Goal: Task Accomplishment & Management: Manage account settings

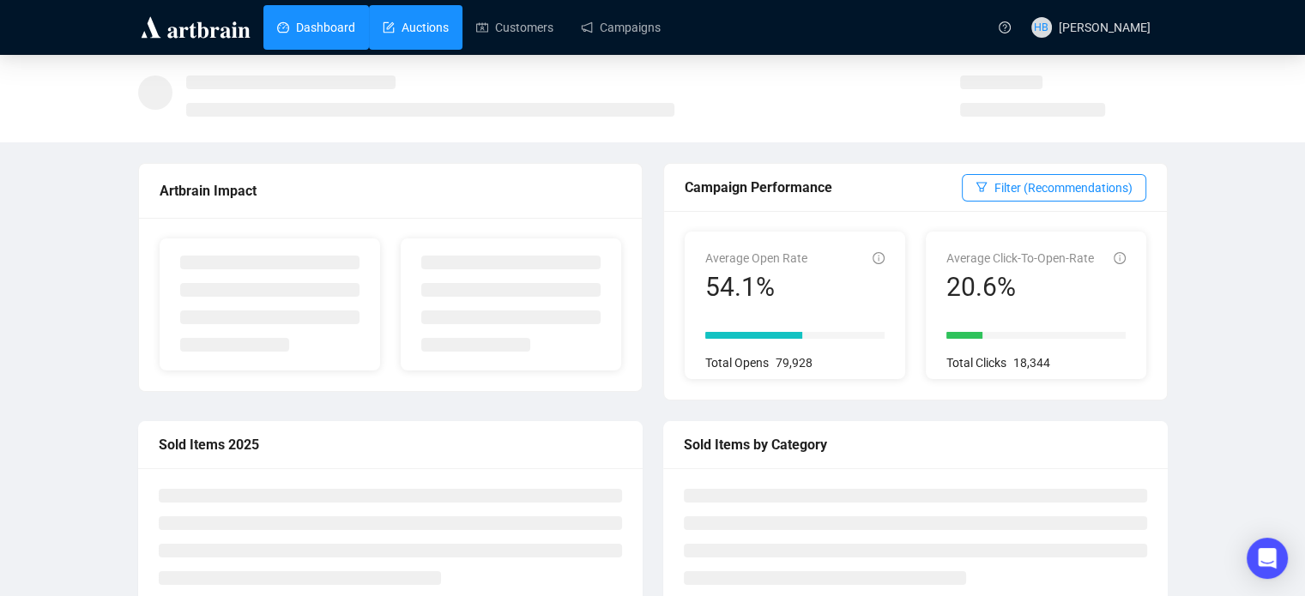
click at [399, 27] on link "Auctions" at bounding box center [416, 27] width 66 height 45
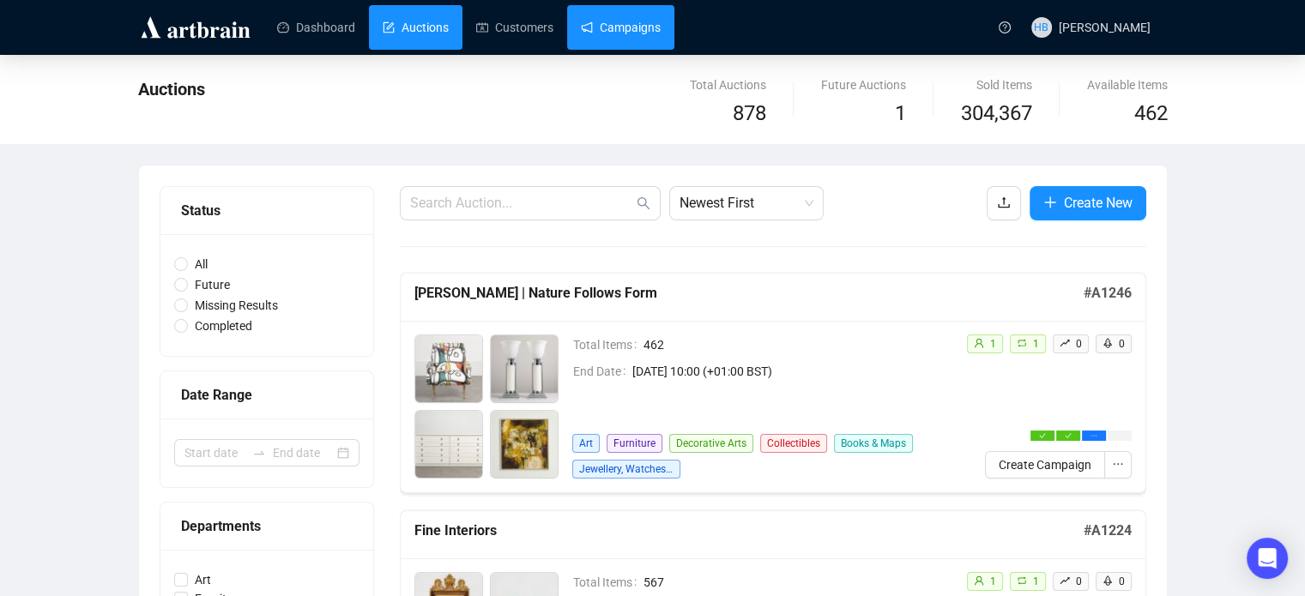
click at [615, 45] on link "Campaigns" at bounding box center [621, 27] width 80 height 45
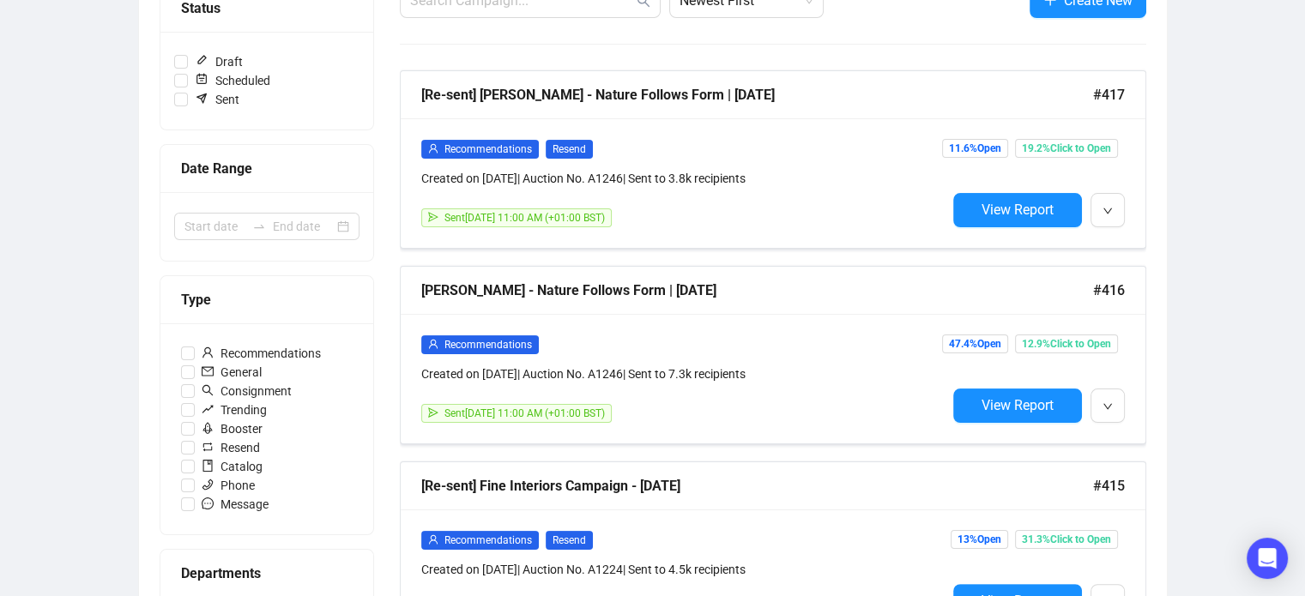
scroll to position [238, 0]
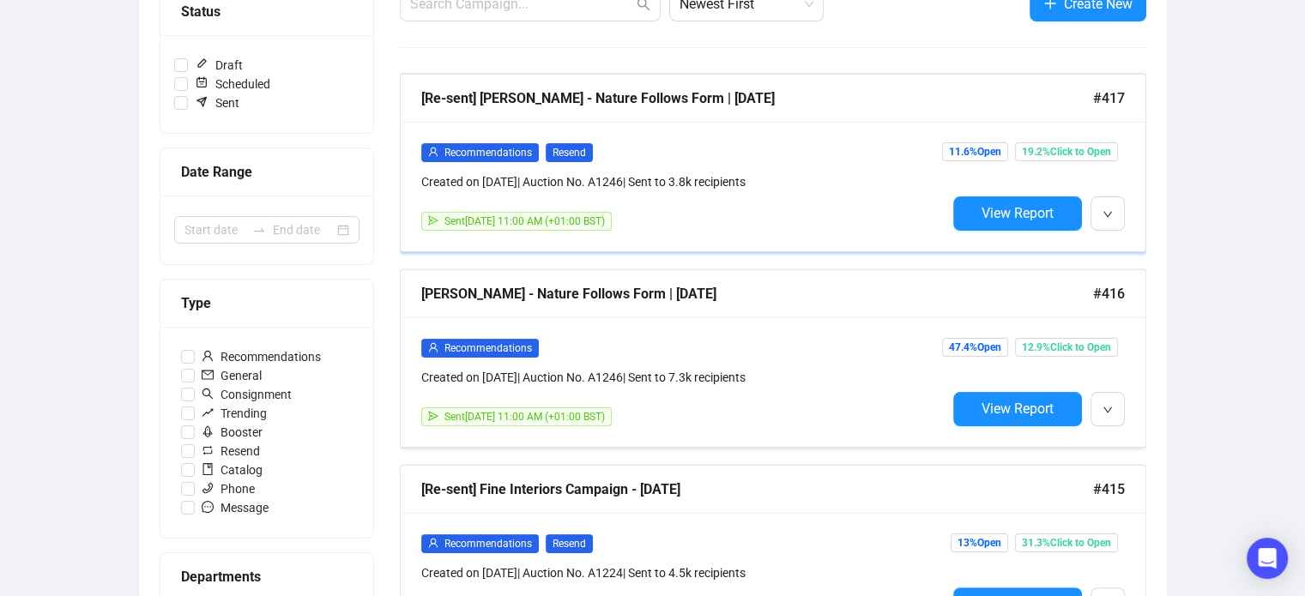
click at [731, 140] on div "Recommendations Resend Created on [DATE] | Auction No. A1246 | Sent to 3.8k rec…" at bounding box center [773, 187] width 745 height 130
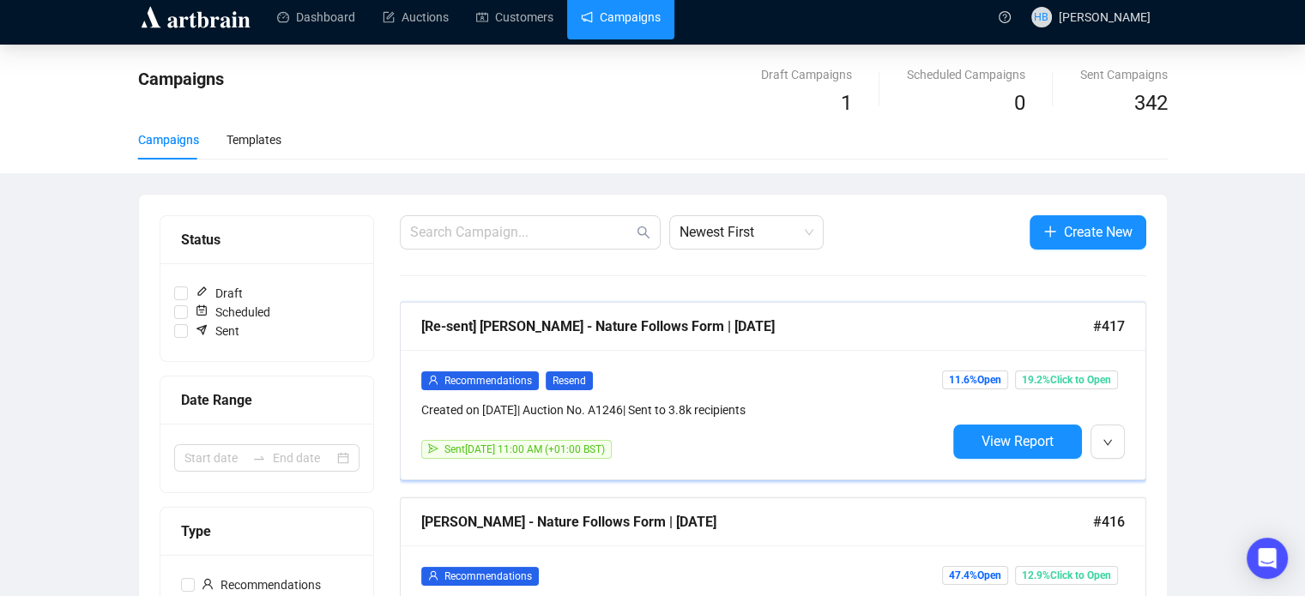
scroll to position [10, 0]
click at [408, 19] on link "Auctions" at bounding box center [416, 17] width 66 height 45
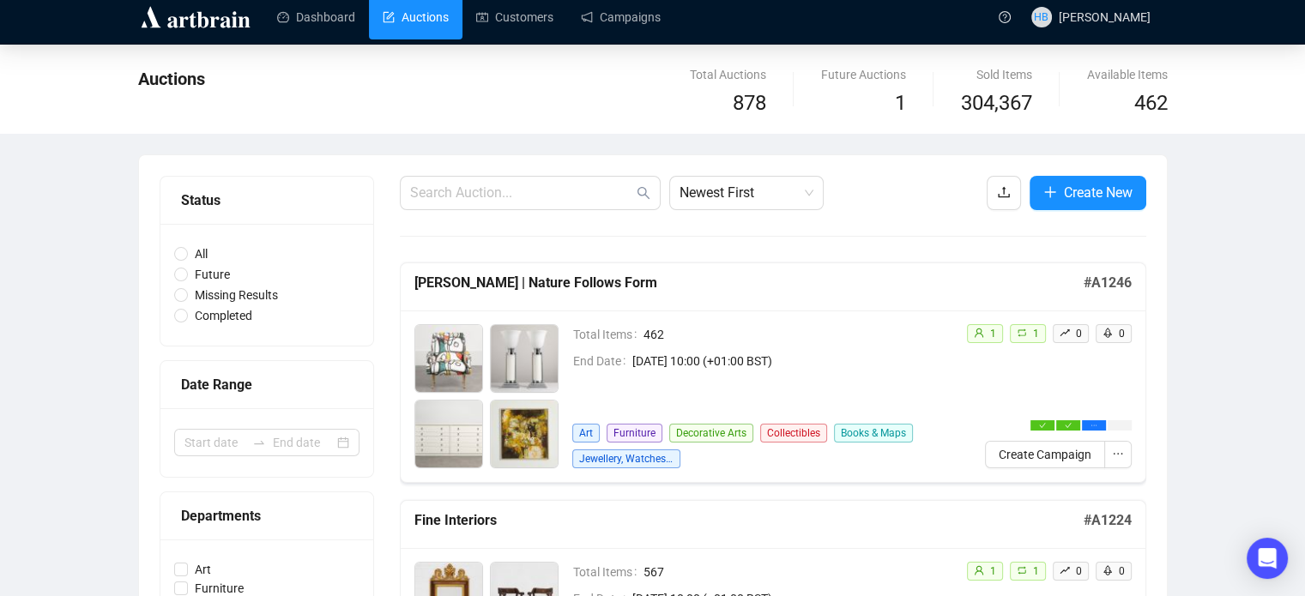
click at [965, 375] on div "1 1 0 0 Create Campaign" at bounding box center [1041, 396] width 179 height 144
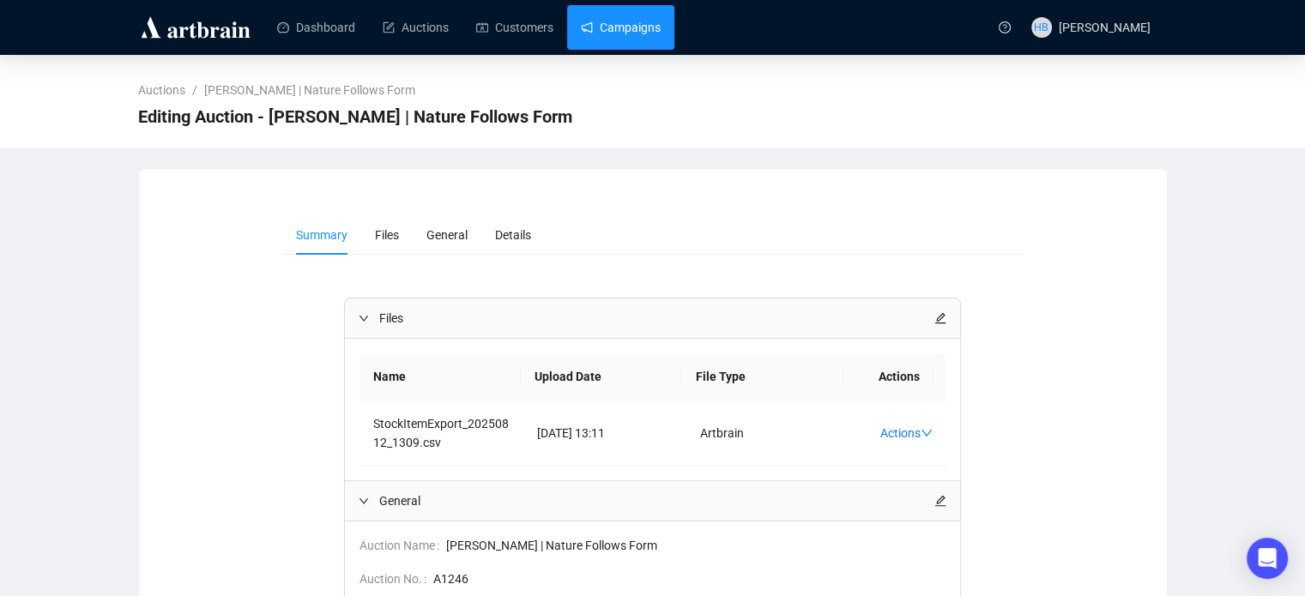
click at [647, 21] on link "Campaigns" at bounding box center [621, 27] width 80 height 45
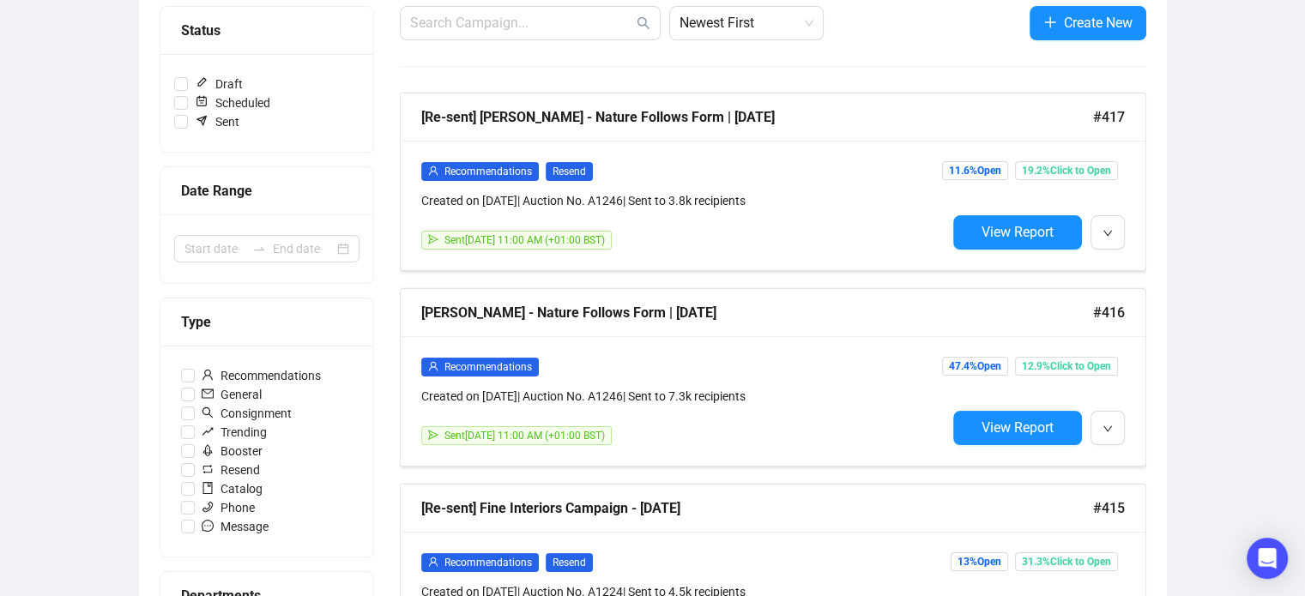
scroll to position [223, 0]
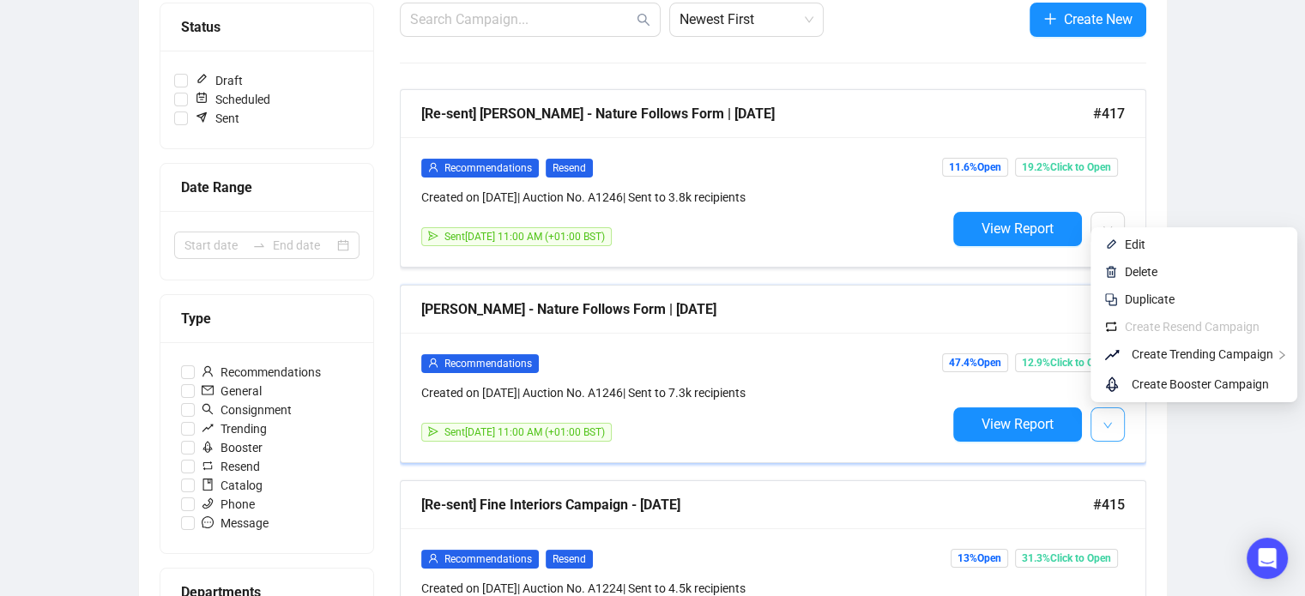
click at [1108, 420] on icon "down" at bounding box center [1107, 425] width 10 height 10
click at [1150, 238] on span "Edit" at bounding box center [1204, 244] width 159 height 19
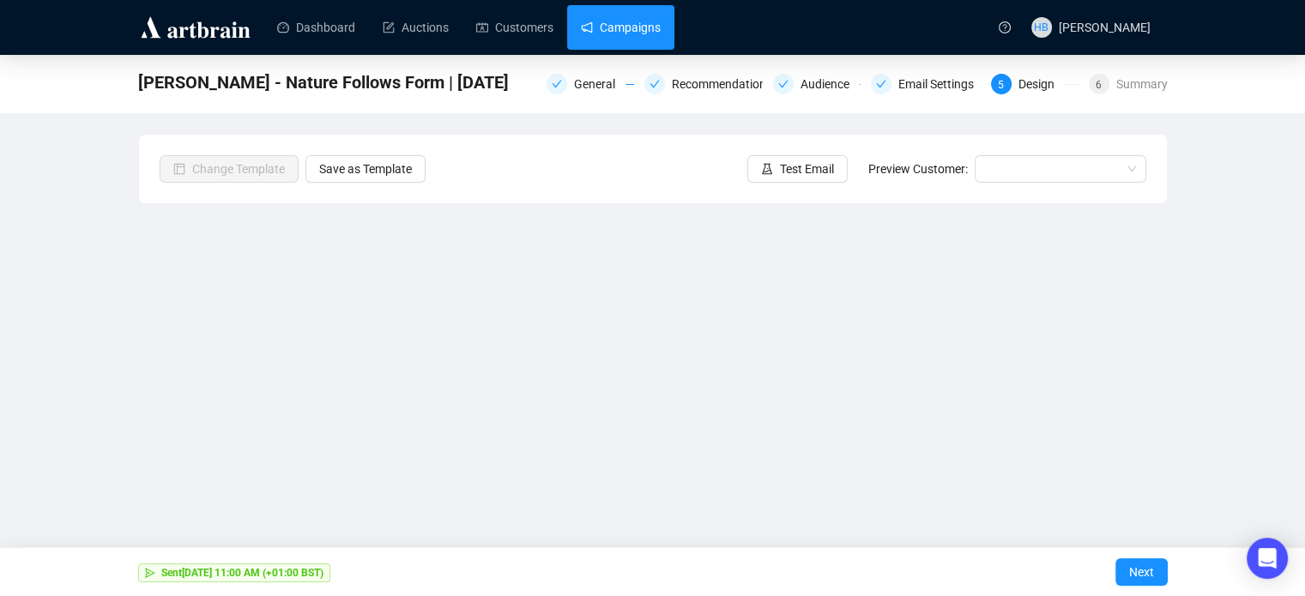
click at [595, 37] on link "Campaigns" at bounding box center [621, 27] width 80 height 45
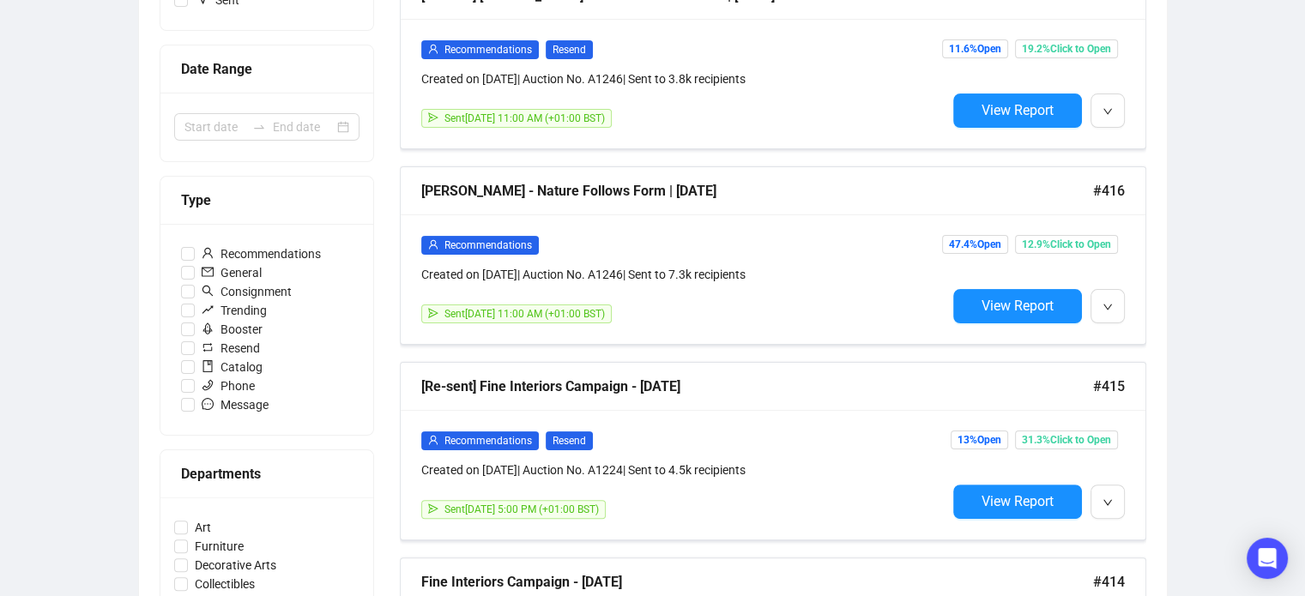
scroll to position [343, 0]
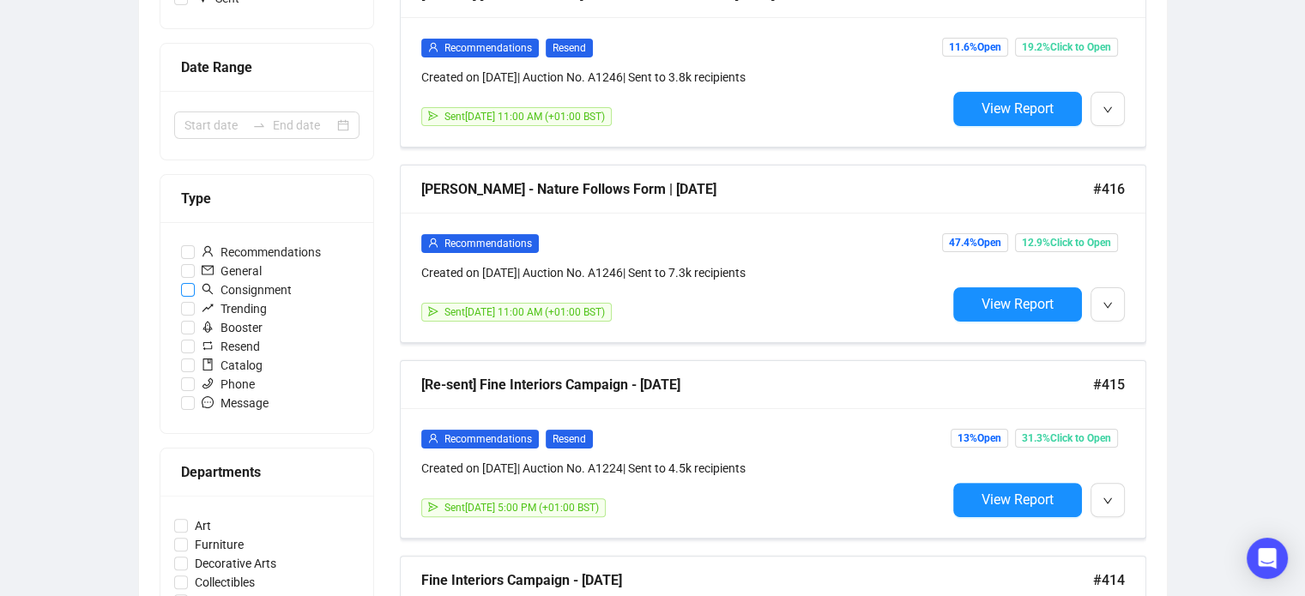
click at [186, 292] on input "Consignment" at bounding box center [188, 290] width 14 height 14
checkbox input "true"
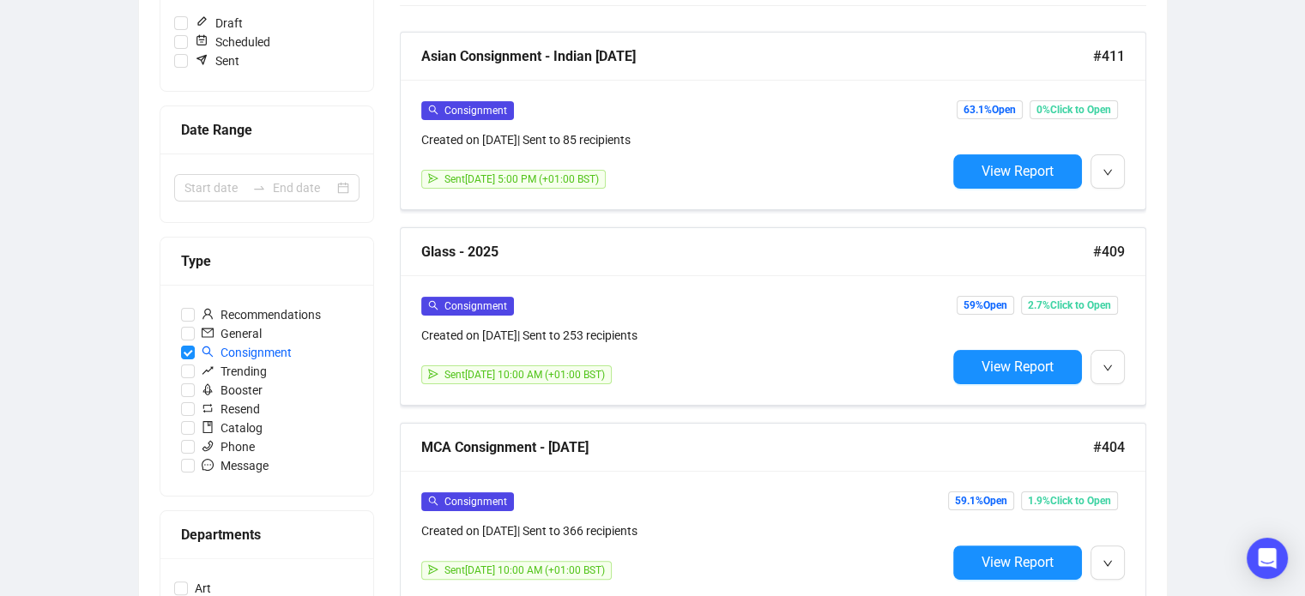
scroll to position [276, 0]
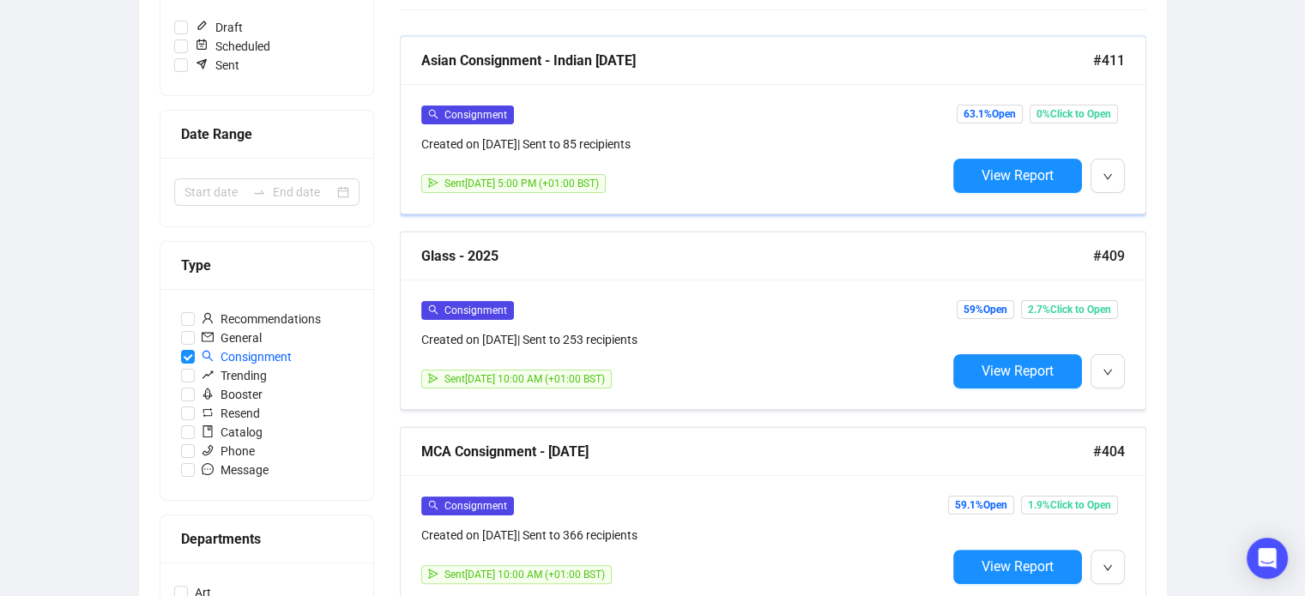
click at [721, 140] on div "Created on [DATE] | Sent to 85 recipients" at bounding box center [683, 144] width 525 height 19
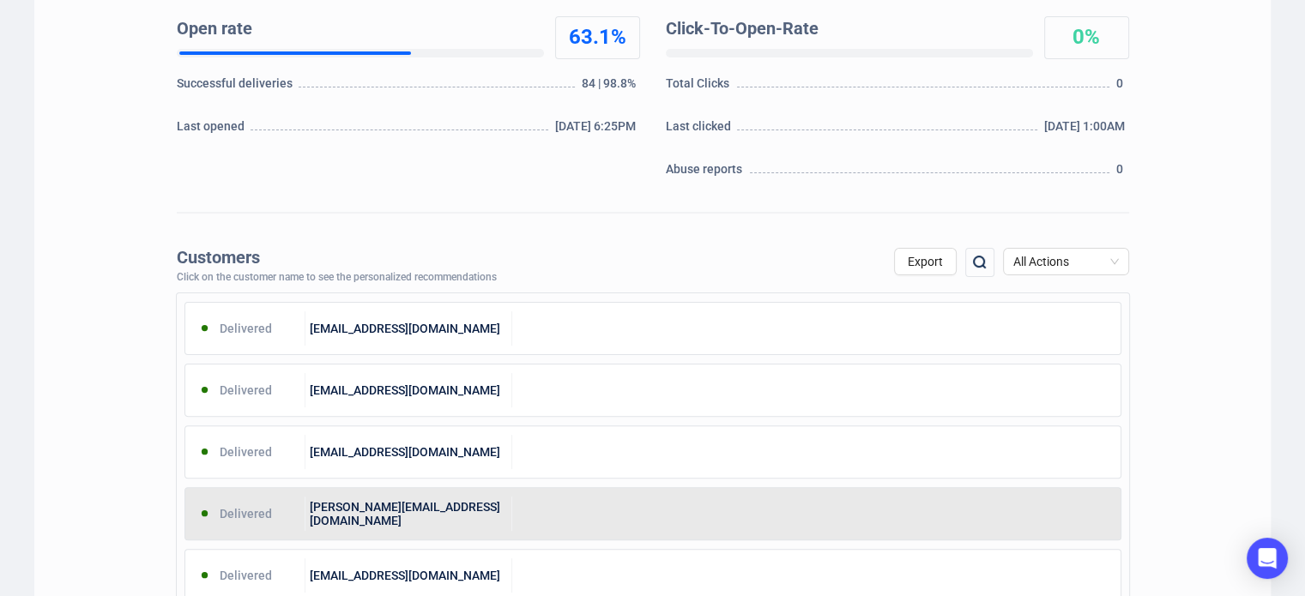
scroll to position [403, 0]
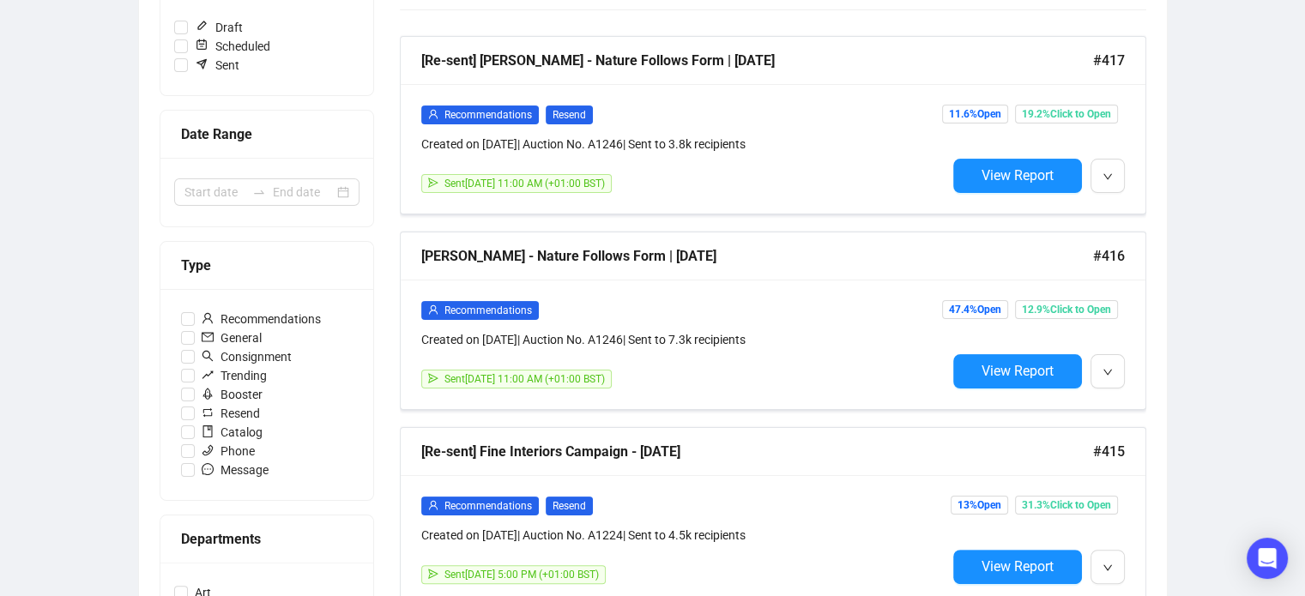
scroll to position [278, 0]
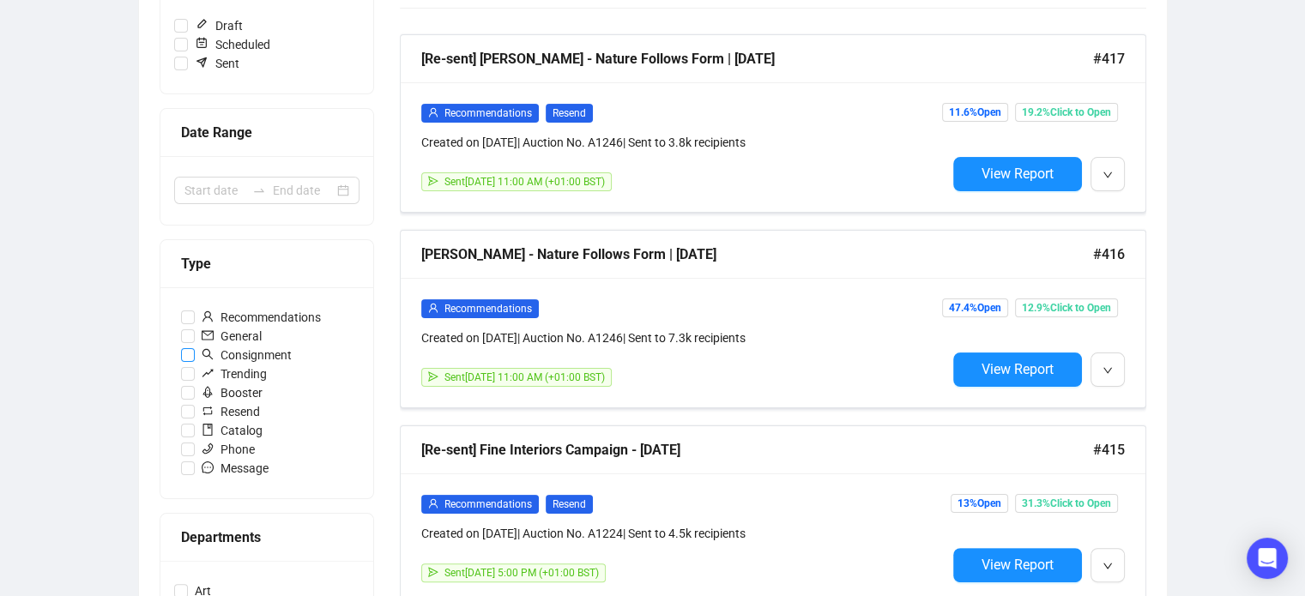
click at [255, 353] on span "Consignment" at bounding box center [247, 355] width 104 height 19
click at [195, 353] on input "Consignment" at bounding box center [188, 355] width 14 height 14
checkbox input "true"
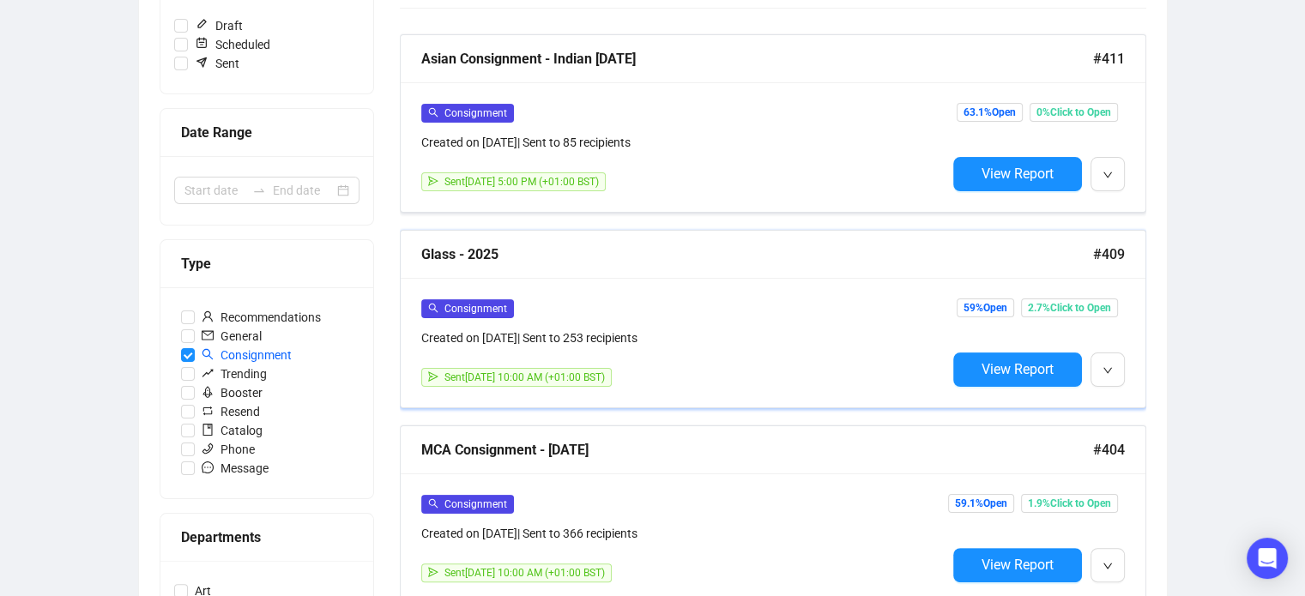
scroll to position [0, 0]
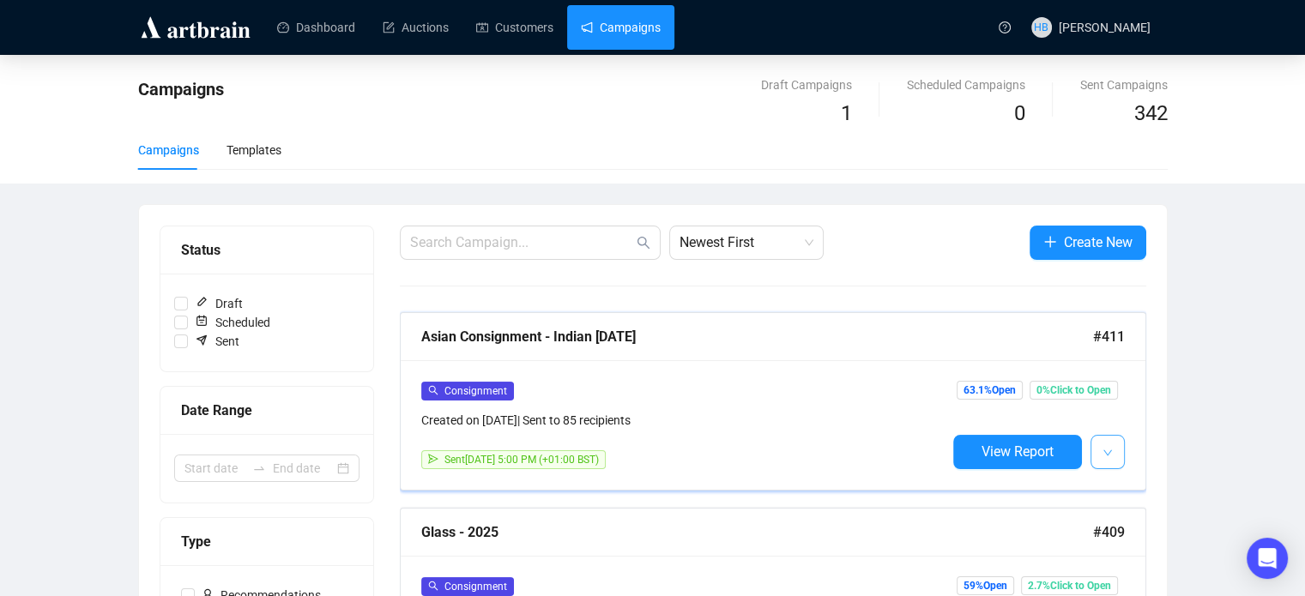
click at [1104, 459] on span "button" at bounding box center [1107, 451] width 10 height 21
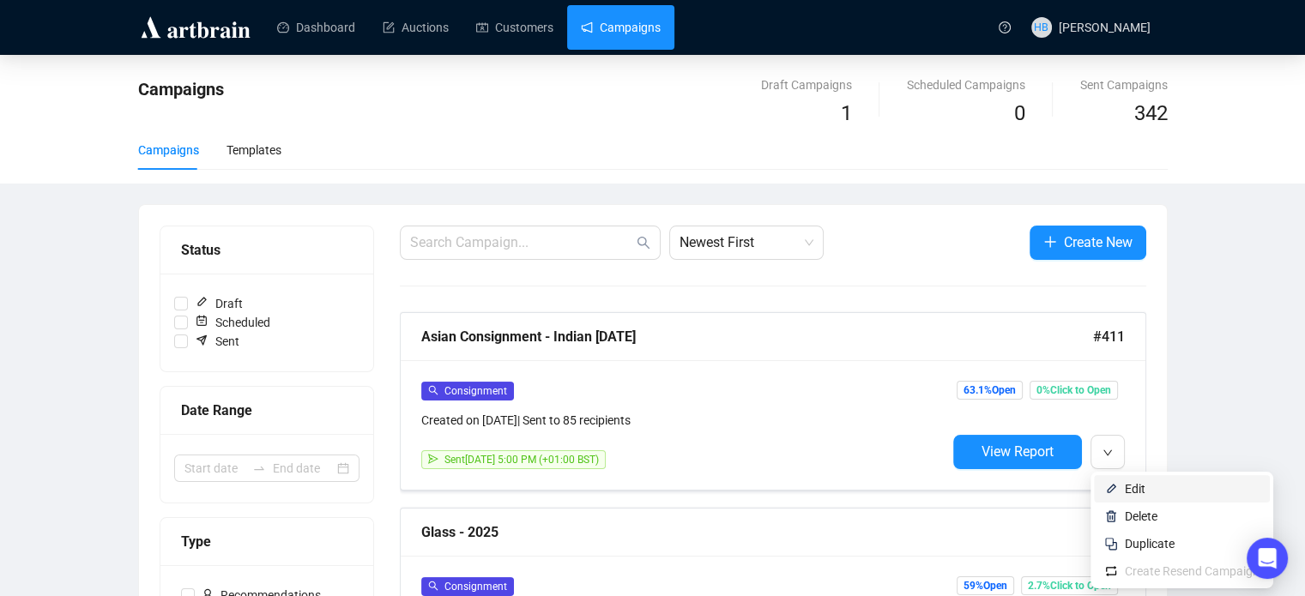
click at [1134, 486] on span "Edit" at bounding box center [1135, 489] width 21 height 14
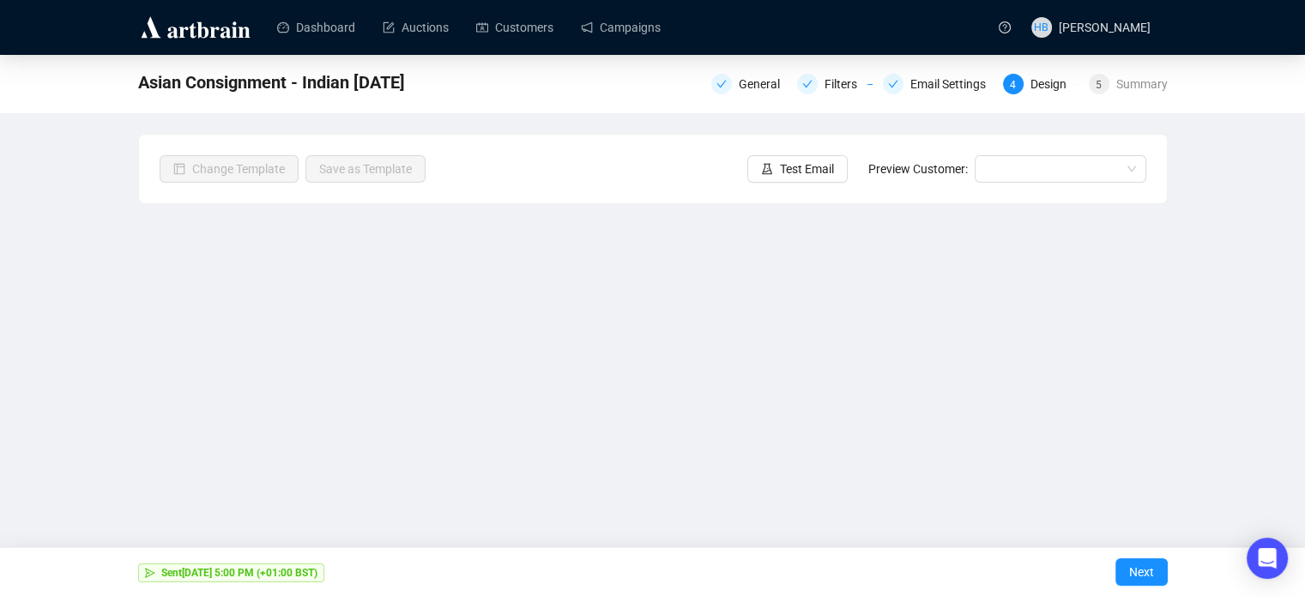
scroll to position [41, 0]
